Goal: Task Accomplishment & Management: Use online tool/utility

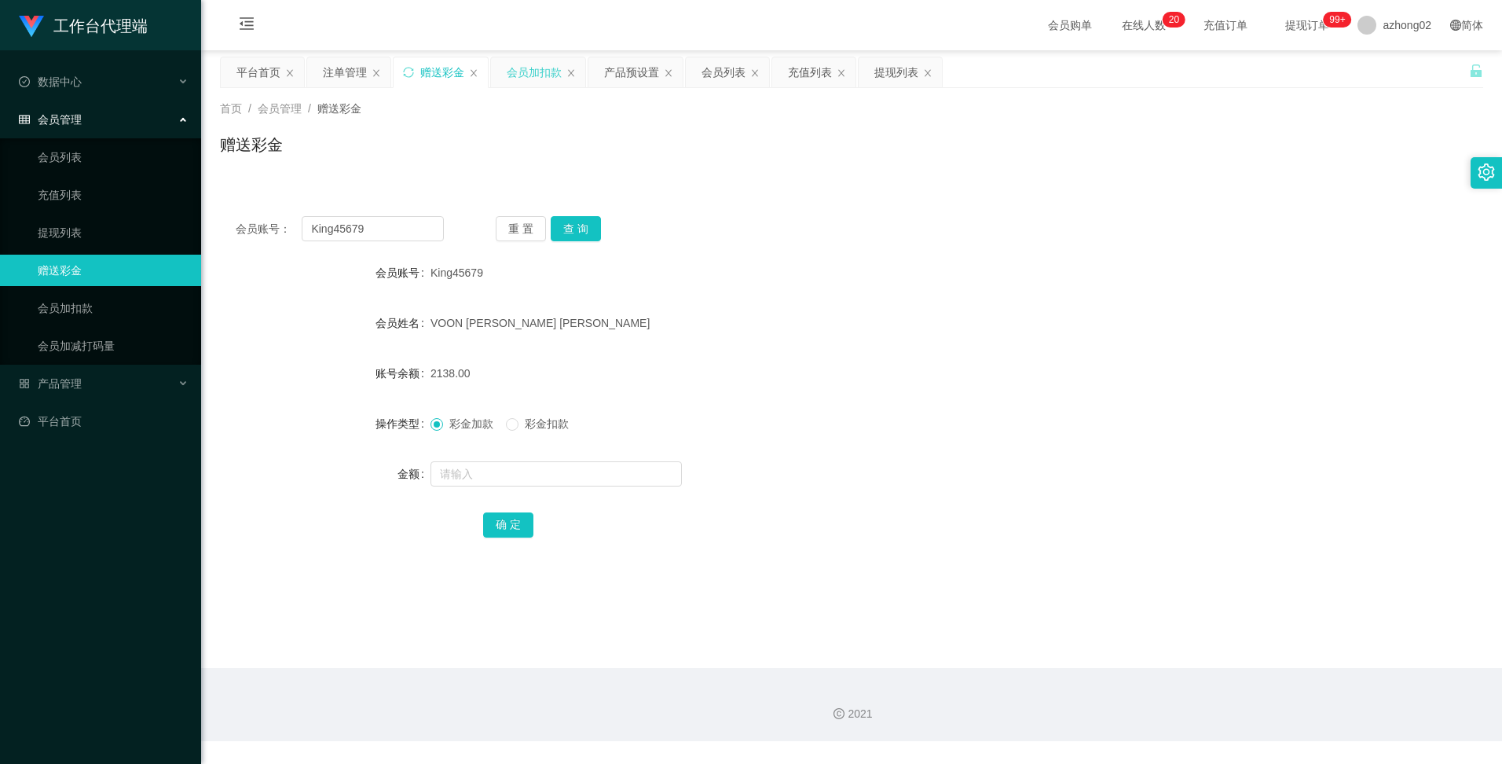
click at [521, 76] on div "会员加扣款" at bounding box center [534, 72] width 55 height 30
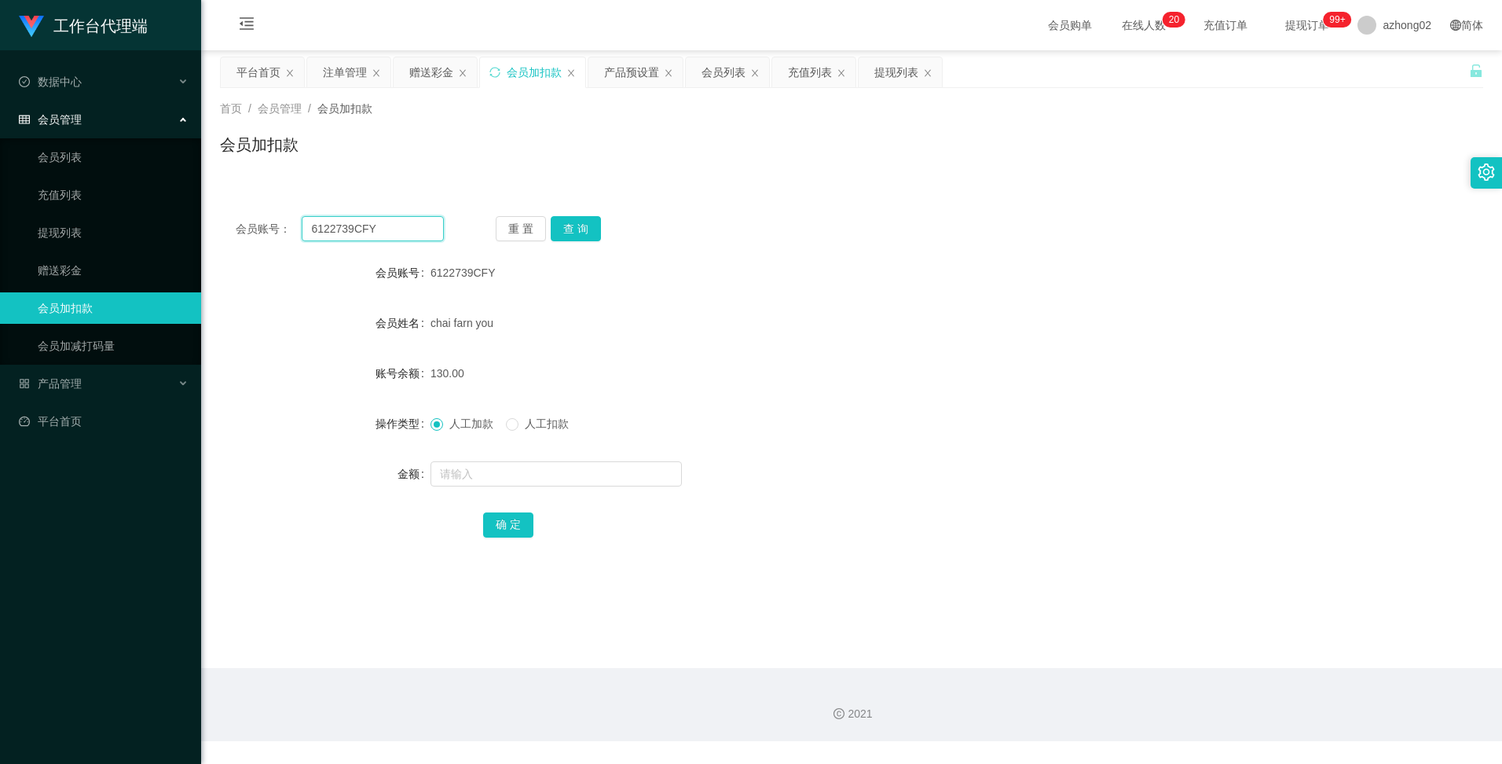
drag, startPoint x: 374, startPoint y: 225, endPoint x: 260, endPoint y: 218, distance: 114.2
click at [260, 218] on div "会员账号： 6122739CFY" at bounding box center [340, 228] width 208 height 25
paste input "goldenglory"
type input "goldenglory"
click at [564, 227] on button "查 询" at bounding box center [576, 228] width 50 height 25
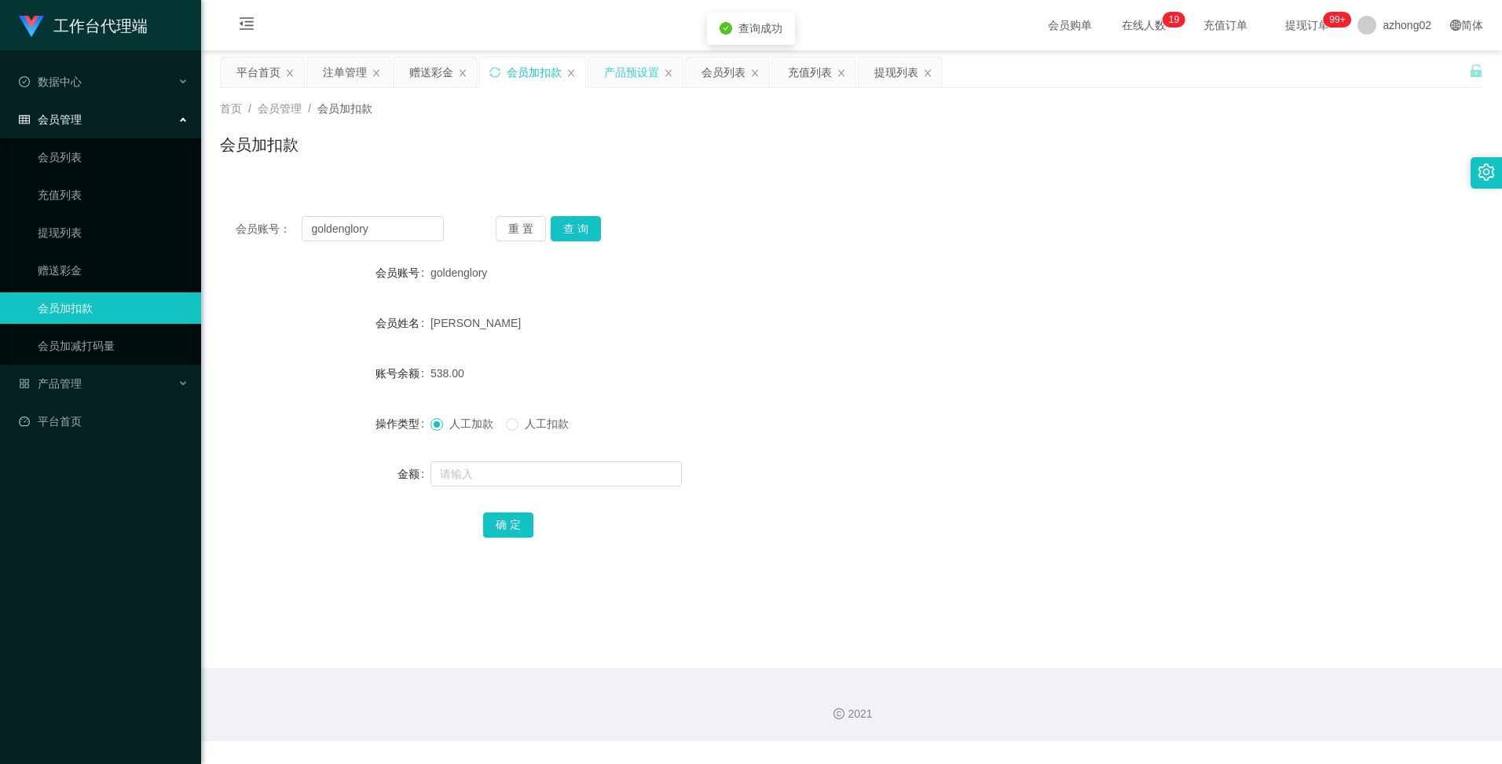
click at [637, 75] on div "产品预设置" at bounding box center [631, 72] width 55 height 30
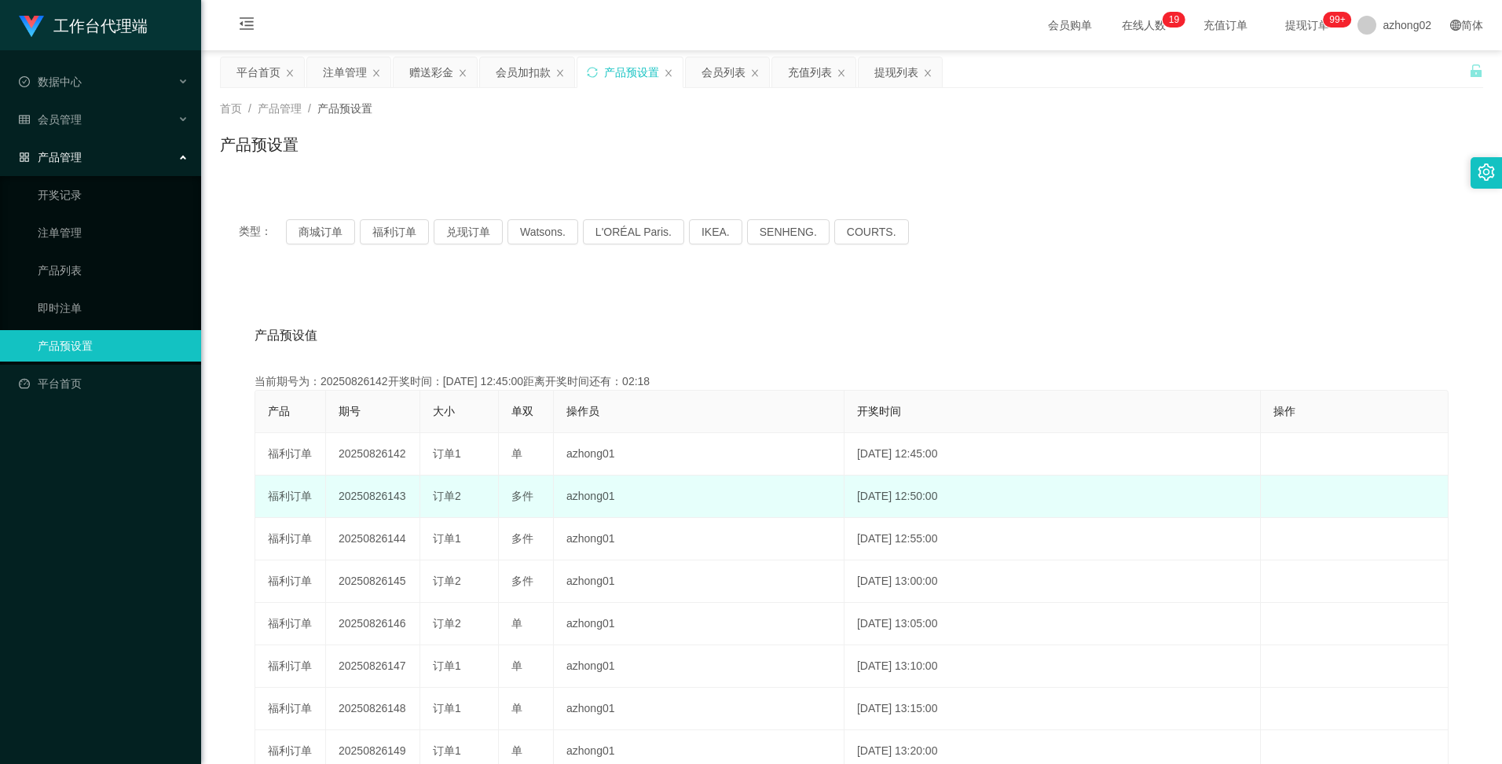
click at [361, 491] on td "20250826143" at bounding box center [373, 496] width 94 height 42
copy td "20250826143"
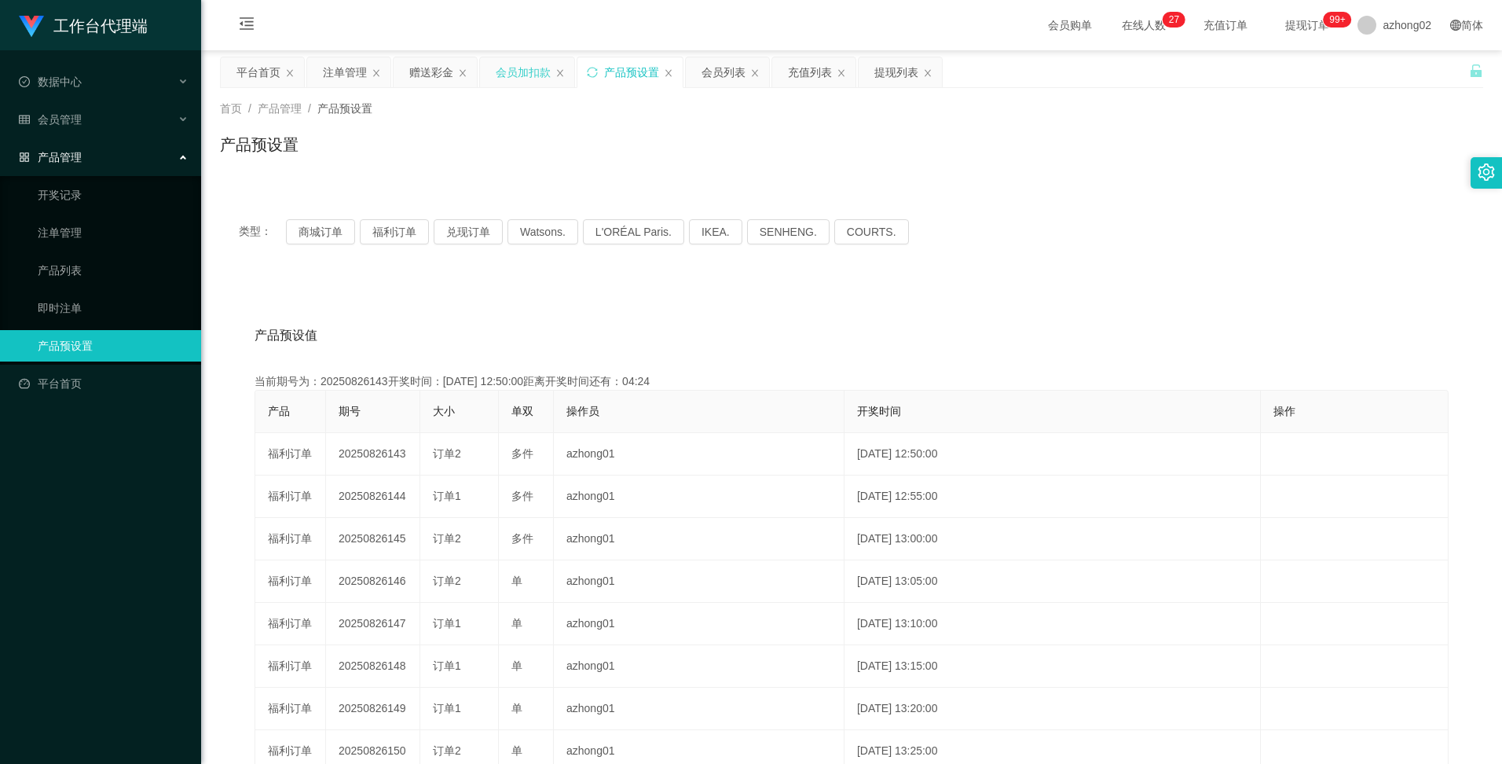
click at [507, 73] on div "会员加扣款" at bounding box center [523, 72] width 55 height 30
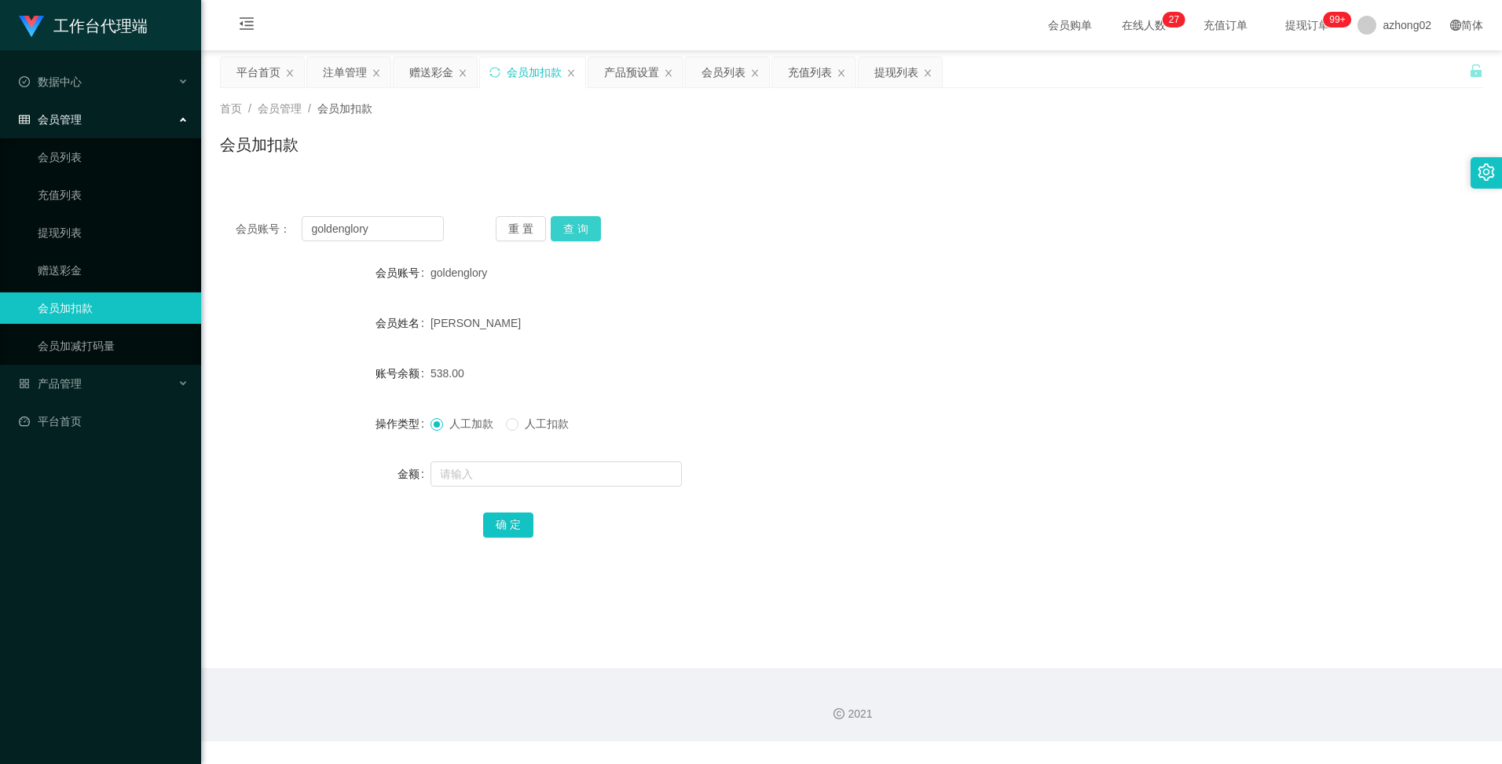
click at [581, 229] on button "查 询" at bounding box center [576, 228] width 50 height 25
click at [628, 69] on div "产品预设置" at bounding box center [631, 72] width 55 height 30
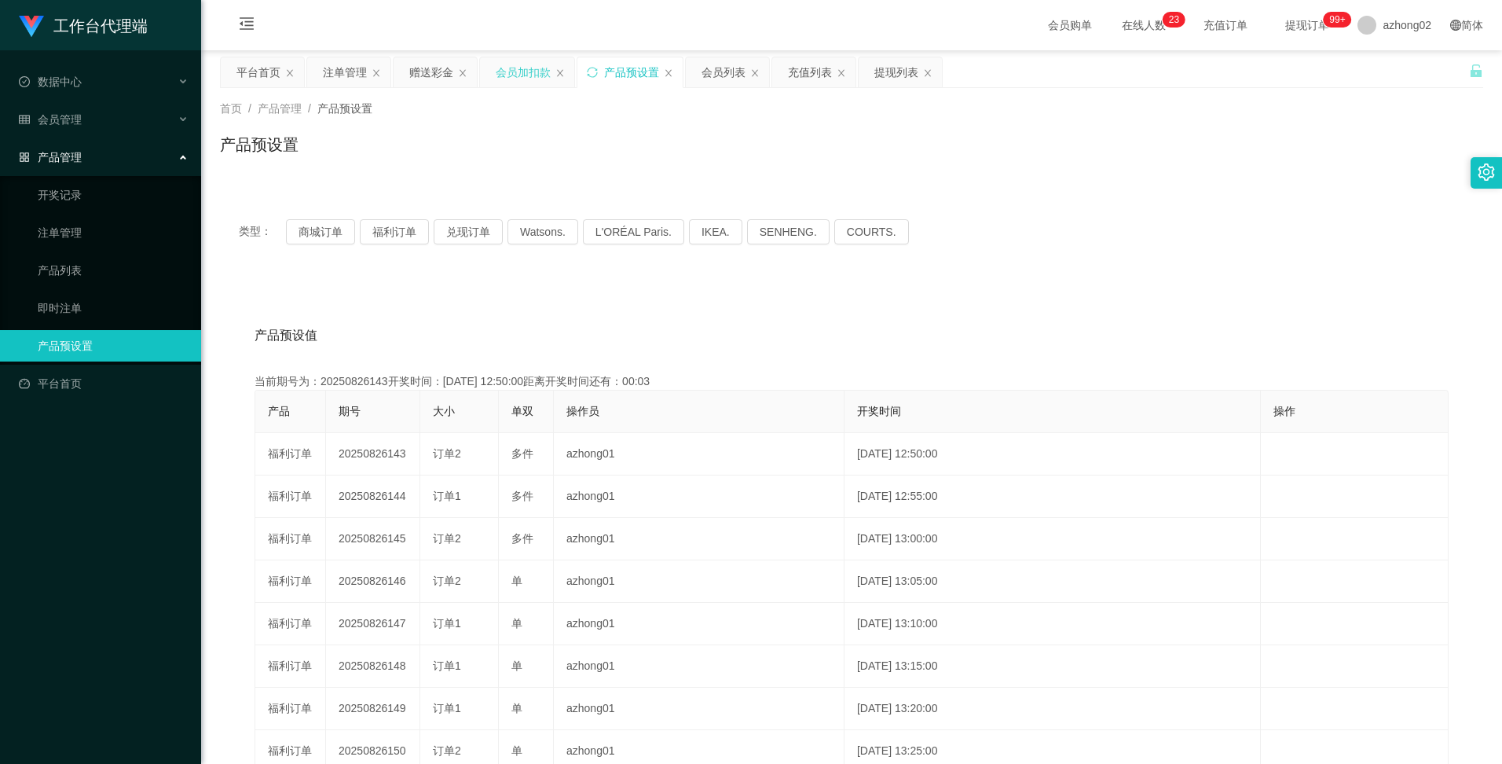
click at [525, 73] on div "会员加扣款" at bounding box center [523, 72] width 55 height 30
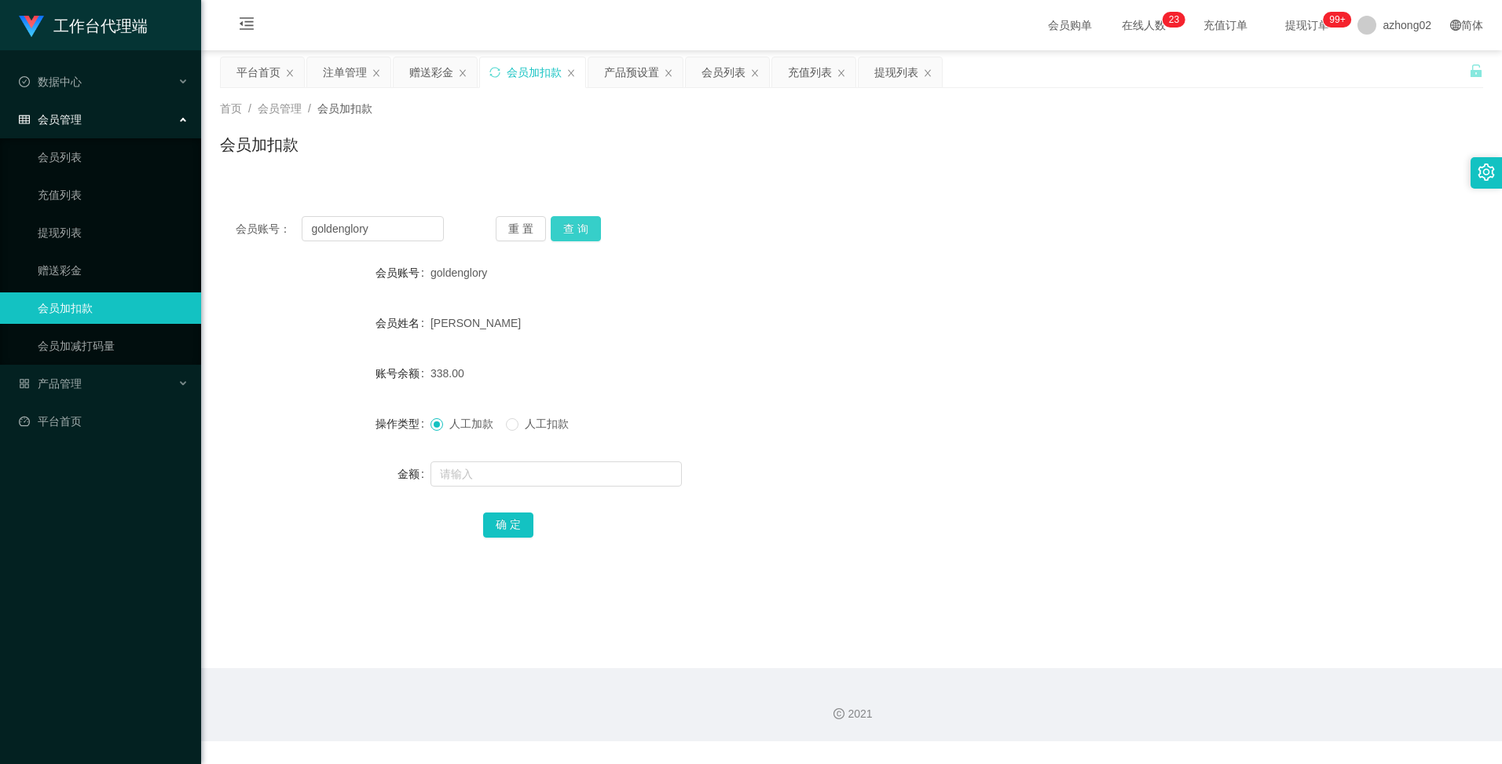
click at [584, 229] on button "查 询" at bounding box center [576, 228] width 50 height 25
